Goal: Find specific page/section: Find specific page/section

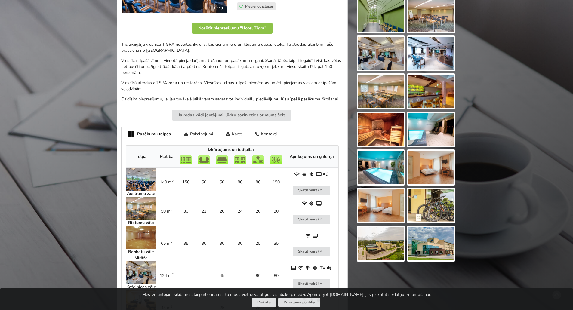
scroll to position [211, 0]
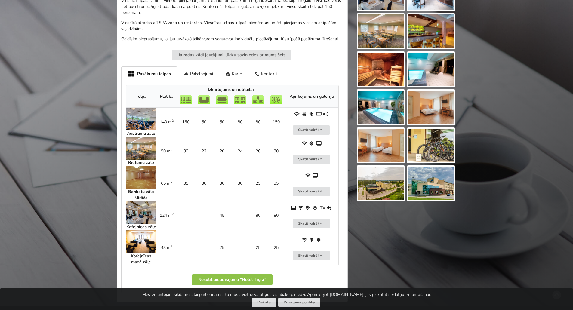
click at [136, 120] on img at bounding box center [141, 119] width 30 height 23
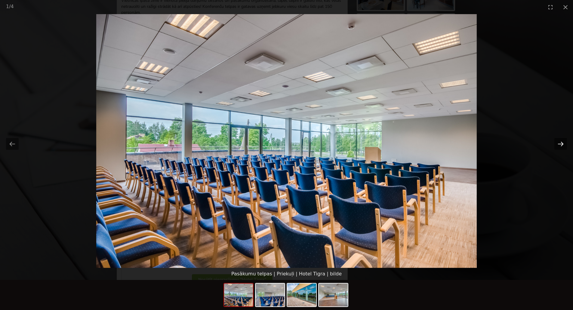
click at [562, 142] on button "Next slide" at bounding box center [560, 144] width 13 height 12
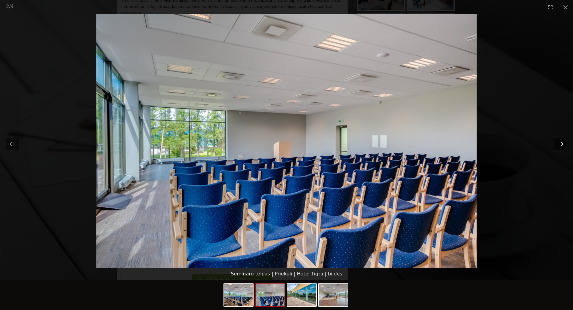
click at [562, 142] on button "Next slide" at bounding box center [560, 144] width 13 height 12
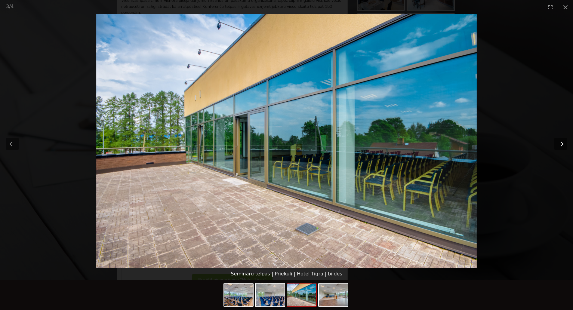
click at [562, 142] on button "Next slide" at bounding box center [560, 144] width 13 height 12
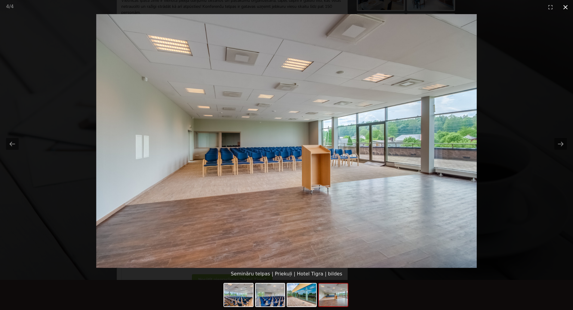
click at [566, 9] on button "Close gallery" at bounding box center [565, 7] width 15 height 14
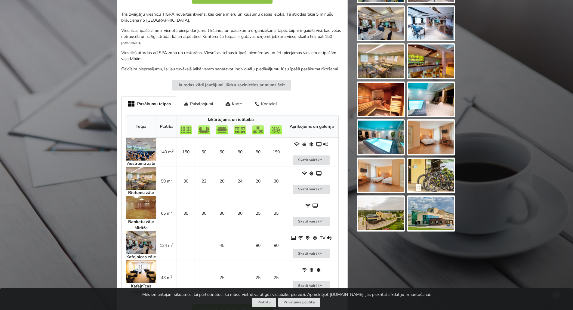
scroll to position [241, 0]
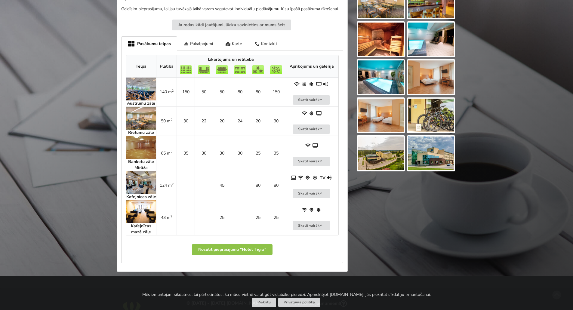
click at [196, 46] on div "Pakalpojumi" at bounding box center [198, 43] width 42 height 14
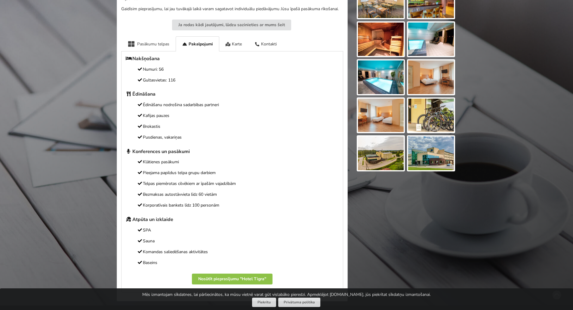
click at [154, 45] on div "Pasākumu telpas" at bounding box center [148, 43] width 54 height 15
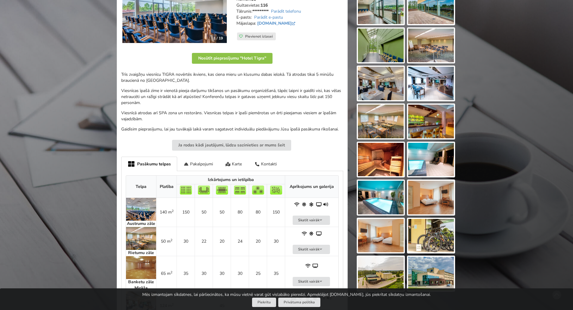
scroll to position [90, 0]
